Goal: Use online tool/utility: Use online tool/utility

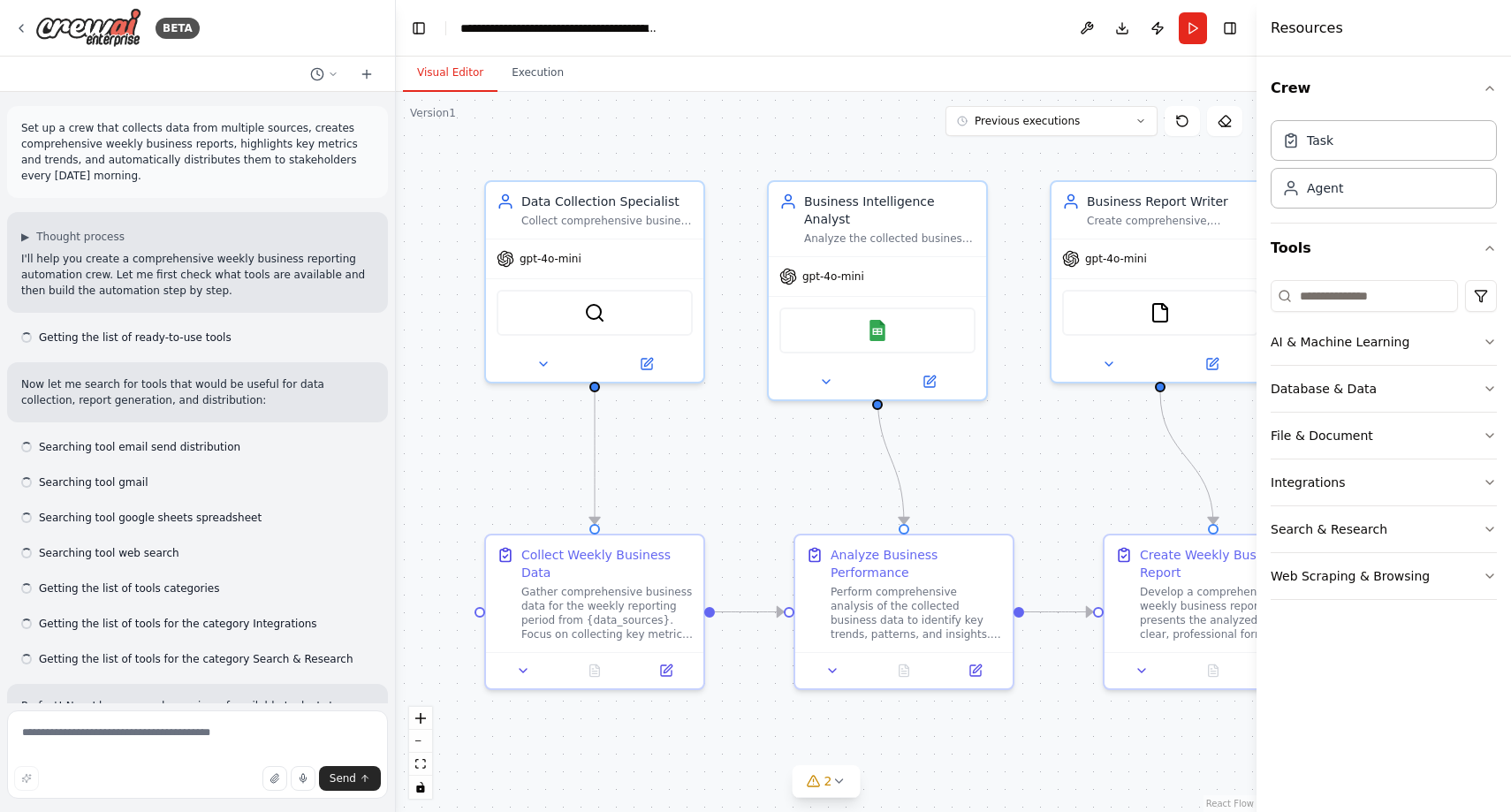
scroll to position [1693, 0]
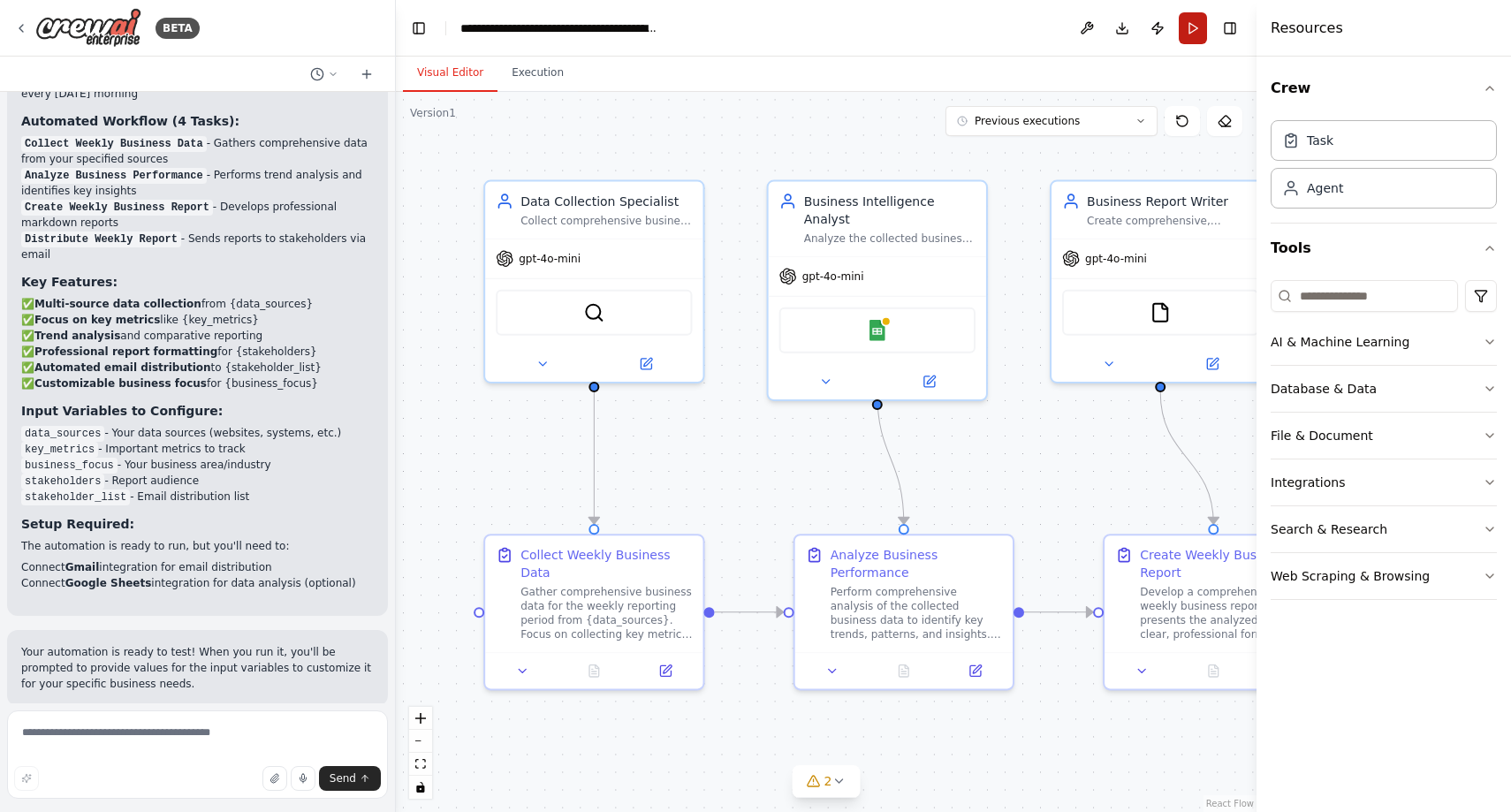
click at [1195, 28] on button "Run" at bounding box center [1193, 28] width 28 height 32
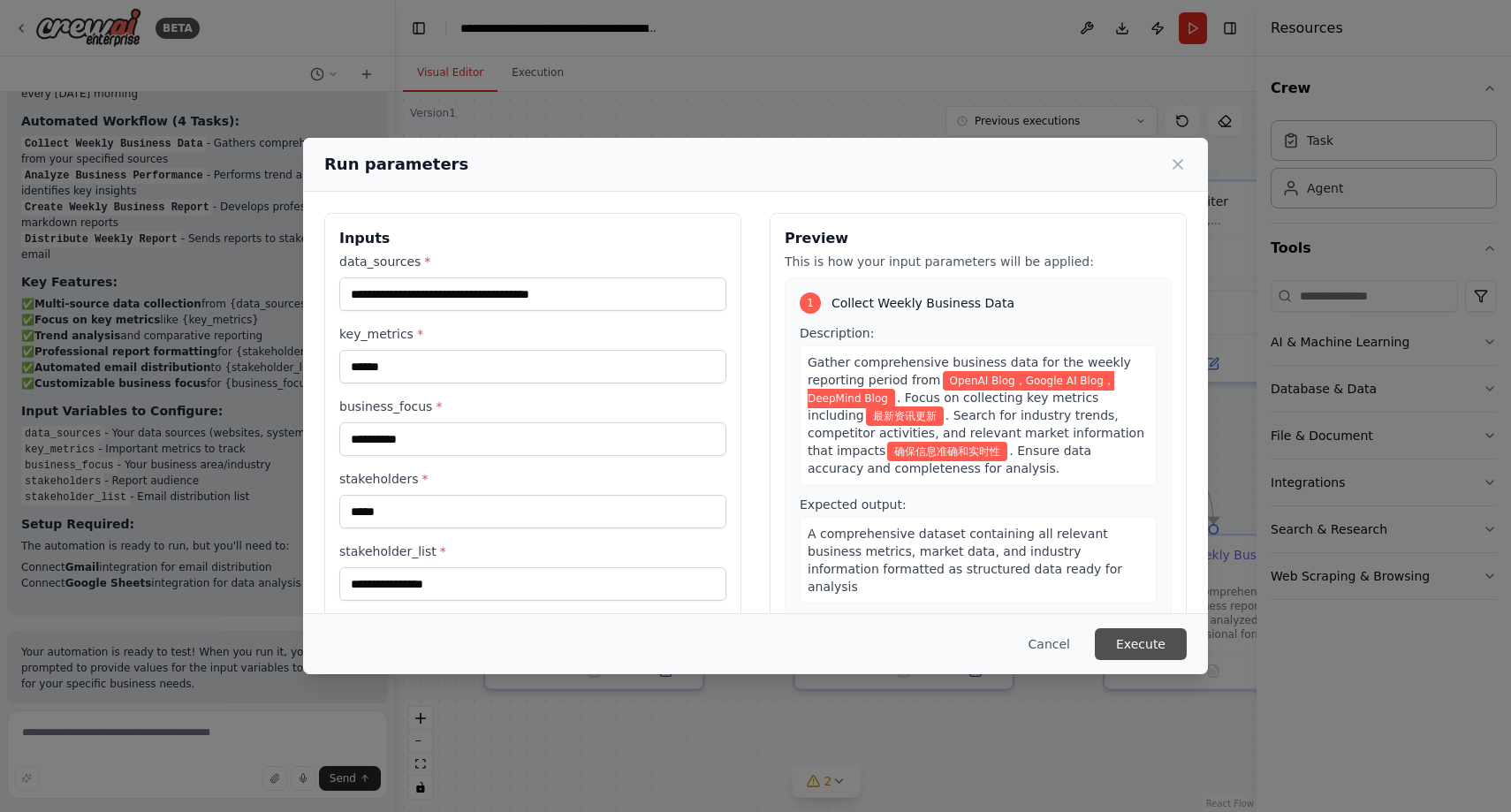
click at [1152, 640] on button "Execute" at bounding box center [1141, 644] width 92 height 32
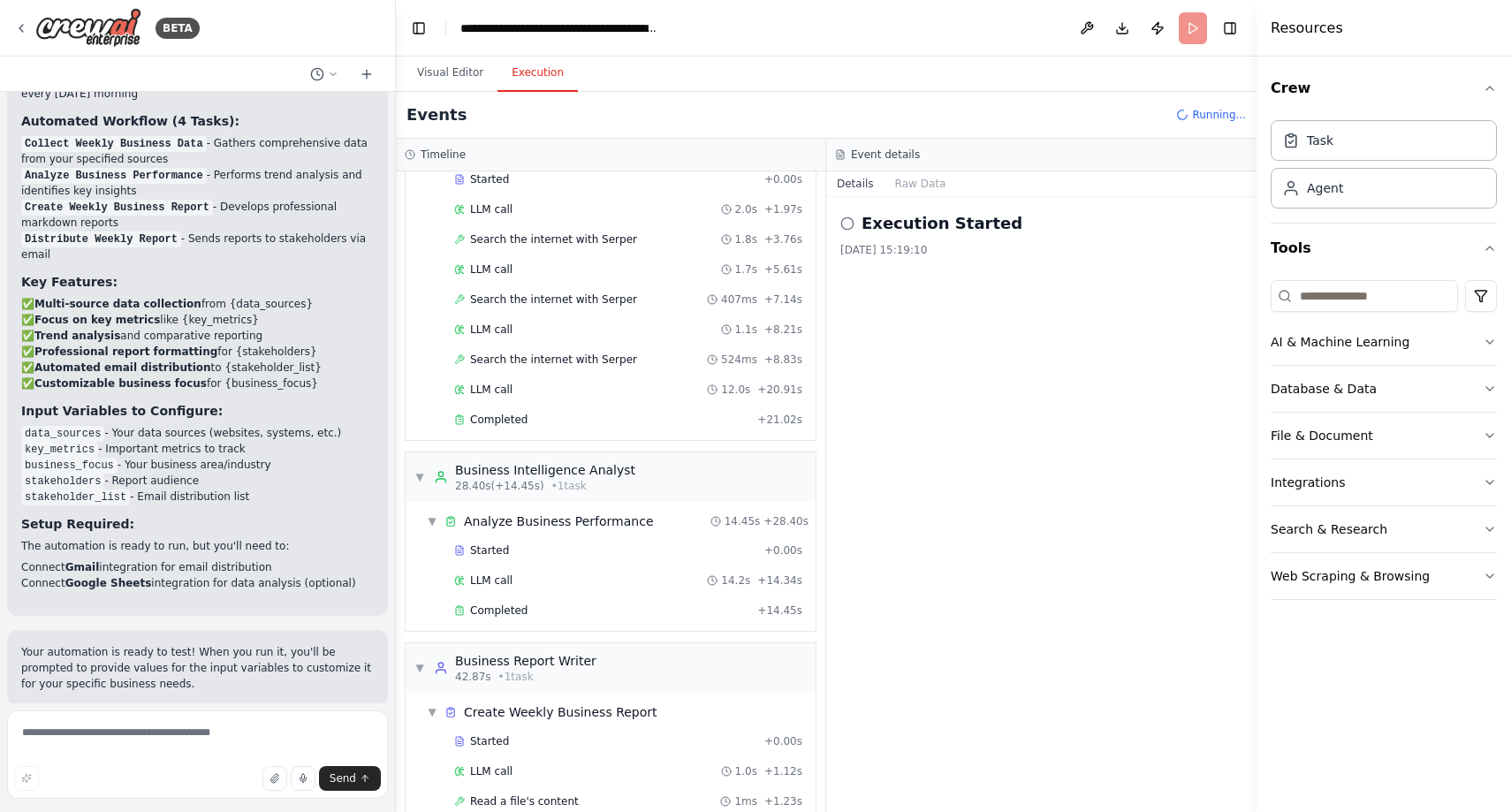
scroll to position [160, 0]
